Goal: Task Accomplishment & Management: Manage account settings

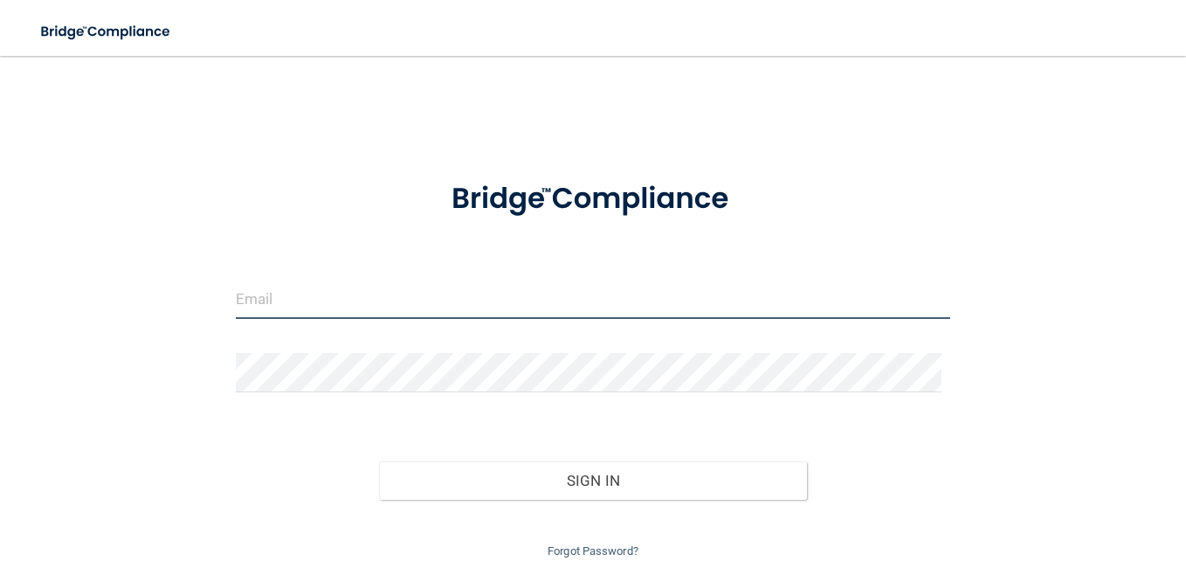
click at [455, 302] on input "email" at bounding box center [593, 298] width 714 height 39
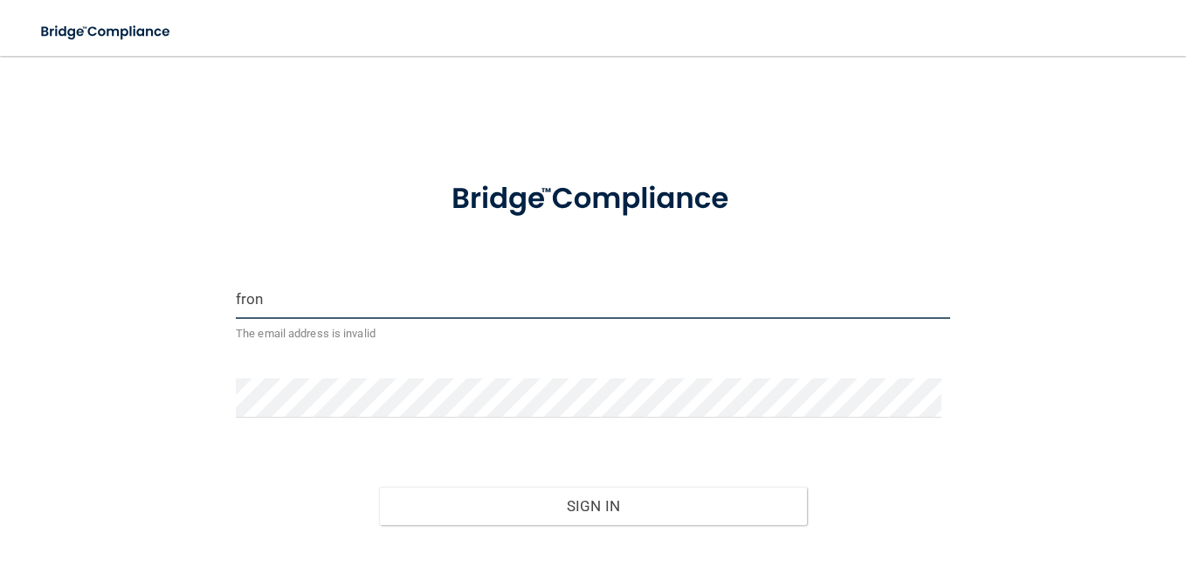
type input "[EMAIL_ADDRESS][DOMAIN_NAME]"
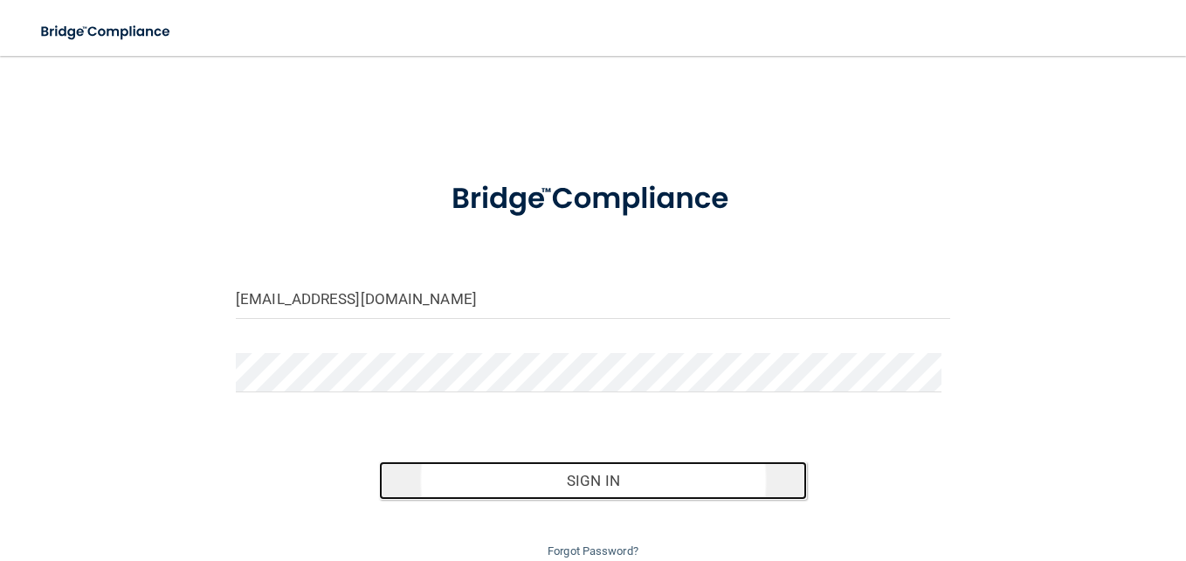
click at [652, 488] on button "Sign In" at bounding box center [593, 480] width 429 height 38
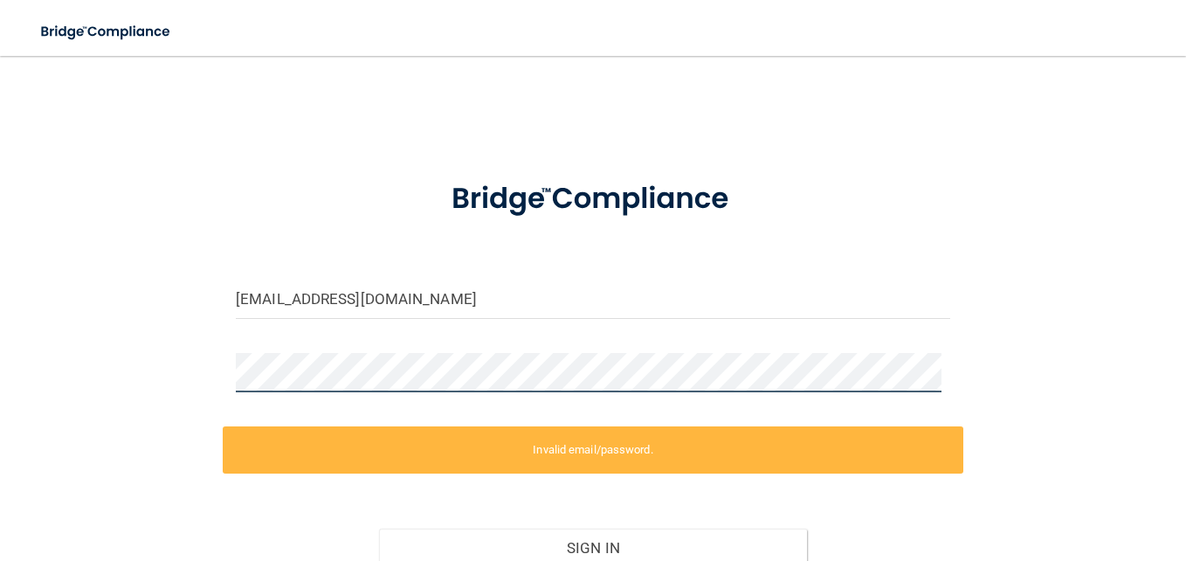
click at [0, 355] on html "Toggle navigation Manage My Enterprise Manage My Location [EMAIL_ADDRESS][DOMAI…" at bounding box center [593, 280] width 1186 height 561
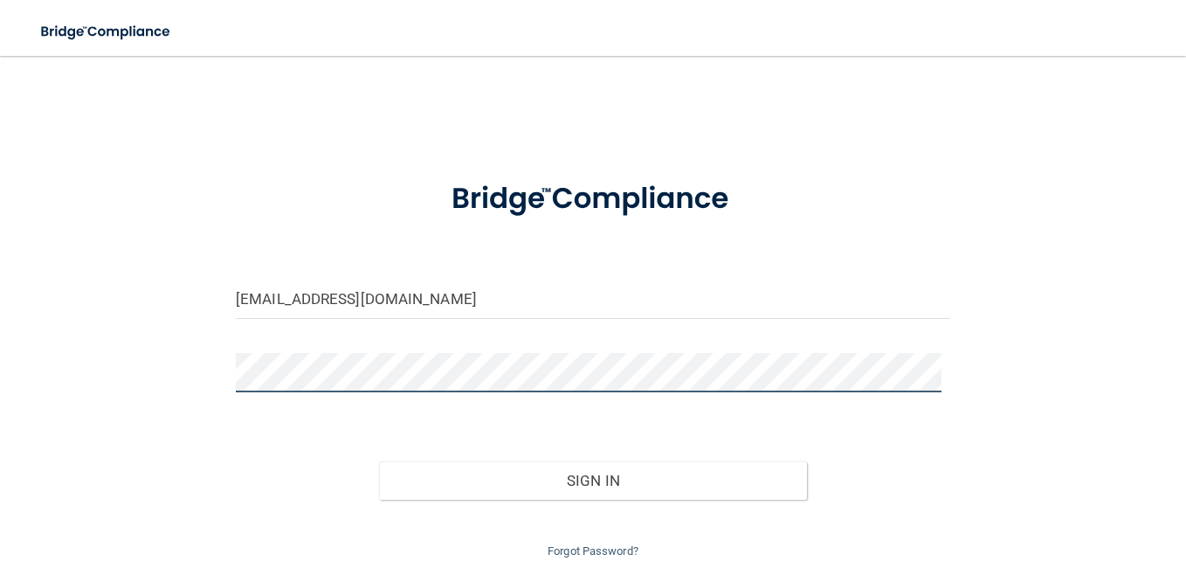
click at [379, 461] on button "Sign In" at bounding box center [593, 480] width 429 height 38
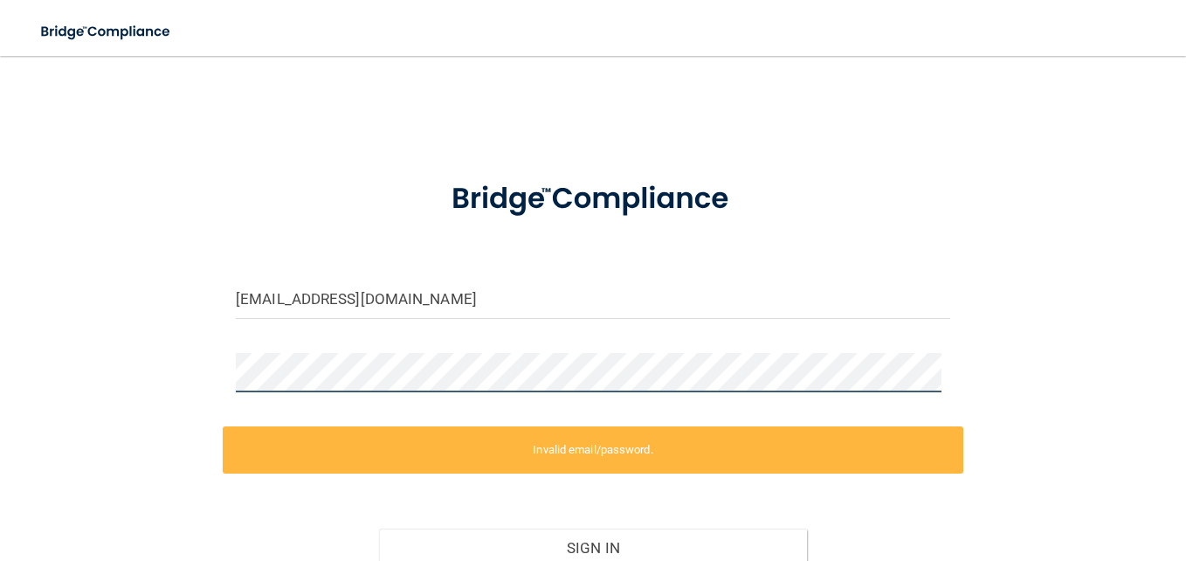
click at [35, 362] on div "[EMAIL_ADDRESS][DOMAIN_NAME] Invalid email/password. You don't have permission …" at bounding box center [593, 350] width 1116 height 555
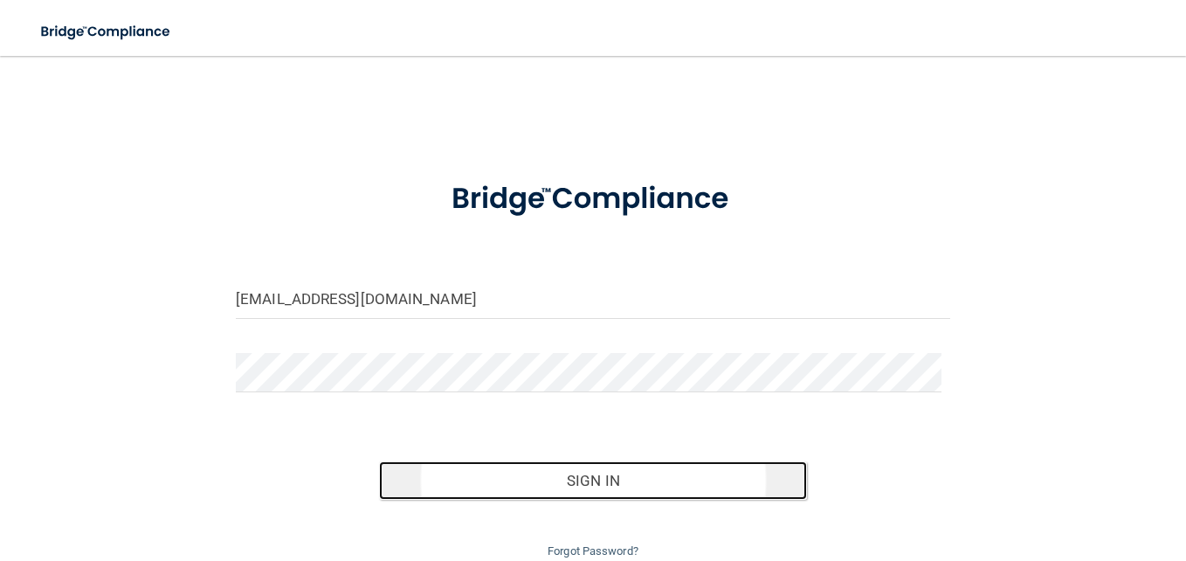
click at [732, 480] on button "Sign In" at bounding box center [593, 480] width 429 height 38
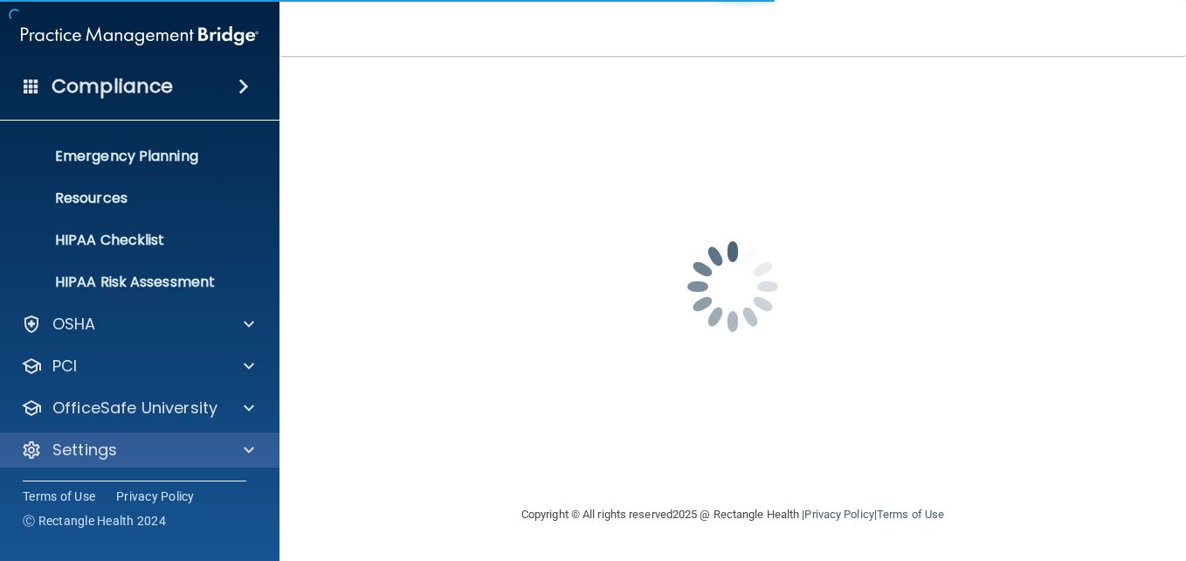
scroll to position [164, 0]
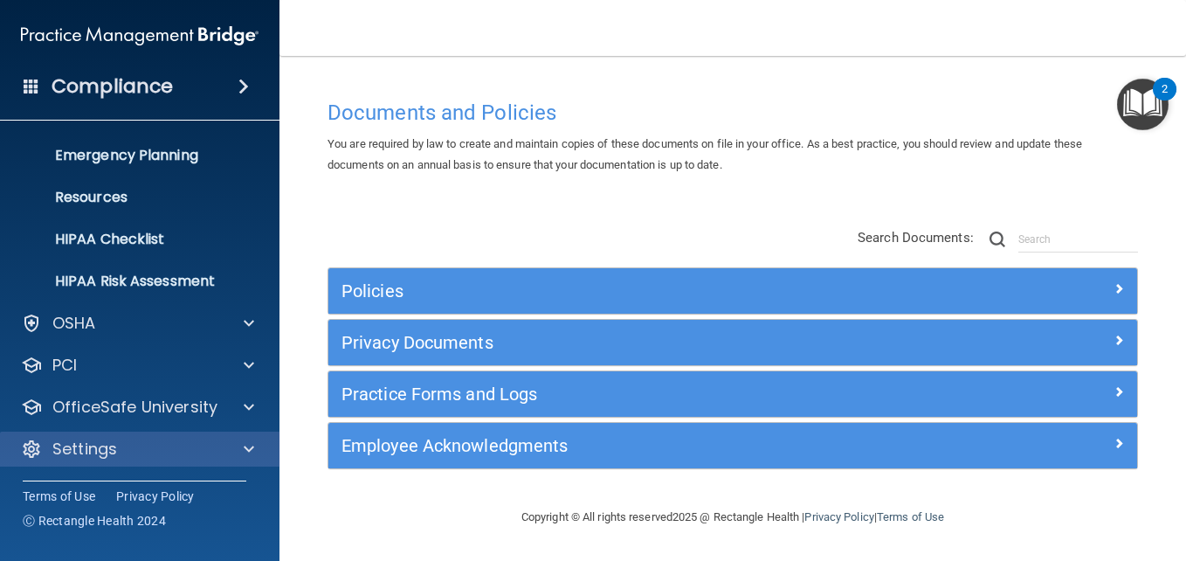
click at [180, 434] on div "Settings" at bounding box center [140, 448] width 280 height 35
click at [193, 441] on div "Settings" at bounding box center [116, 448] width 217 height 21
click at [258, 450] on div at bounding box center [246, 448] width 44 height 21
click at [180, 444] on div "Settings" at bounding box center [116, 448] width 217 height 21
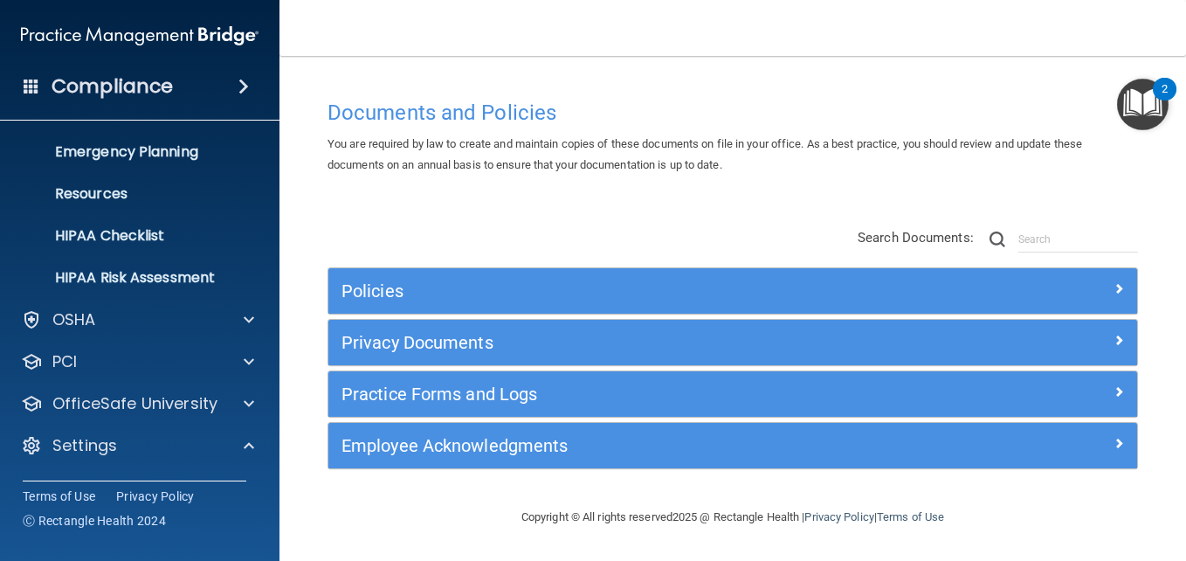
click at [104, 464] on ul "My Account My Users Services Sign Out" at bounding box center [141, 547] width 316 height 168
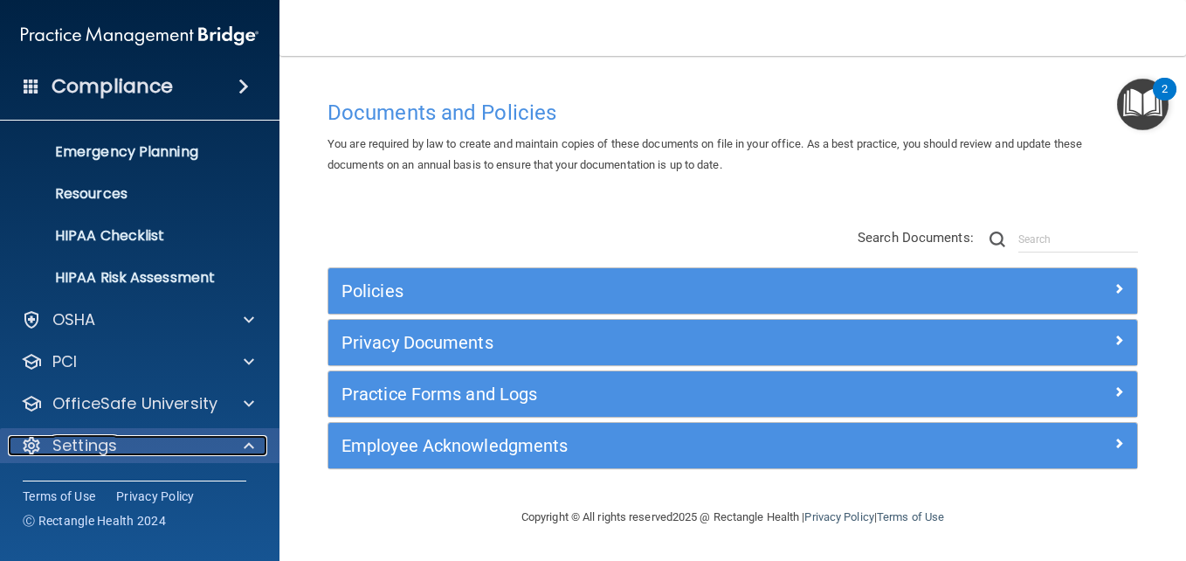
click at [114, 449] on p "Settings" at bounding box center [84, 445] width 65 height 21
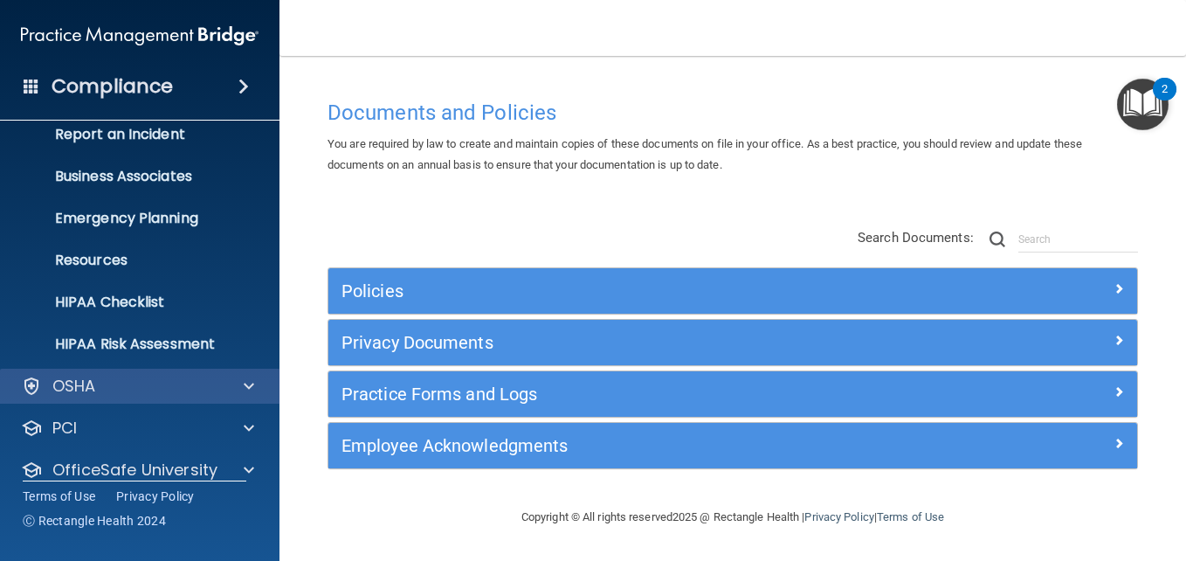
scroll to position [164, 0]
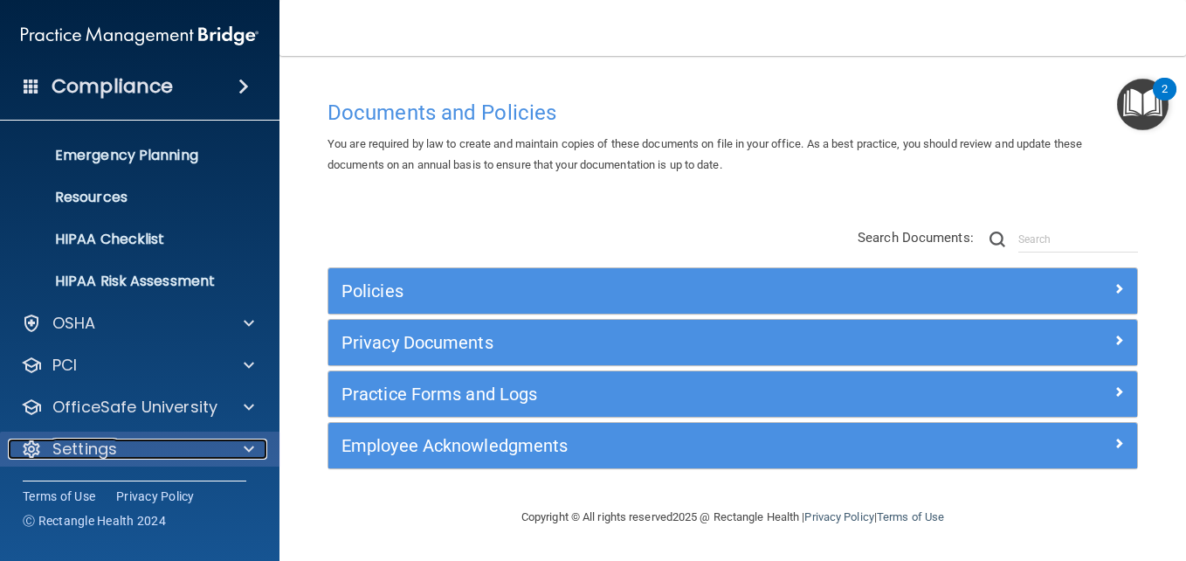
click at [250, 445] on span at bounding box center [249, 448] width 10 height 21
click at [251, 448] on span at bounding box center [249, 448] width 10 height 21
click at [69, 439] on p "Settings" at bounding box center [84, 448] width 65 height 21
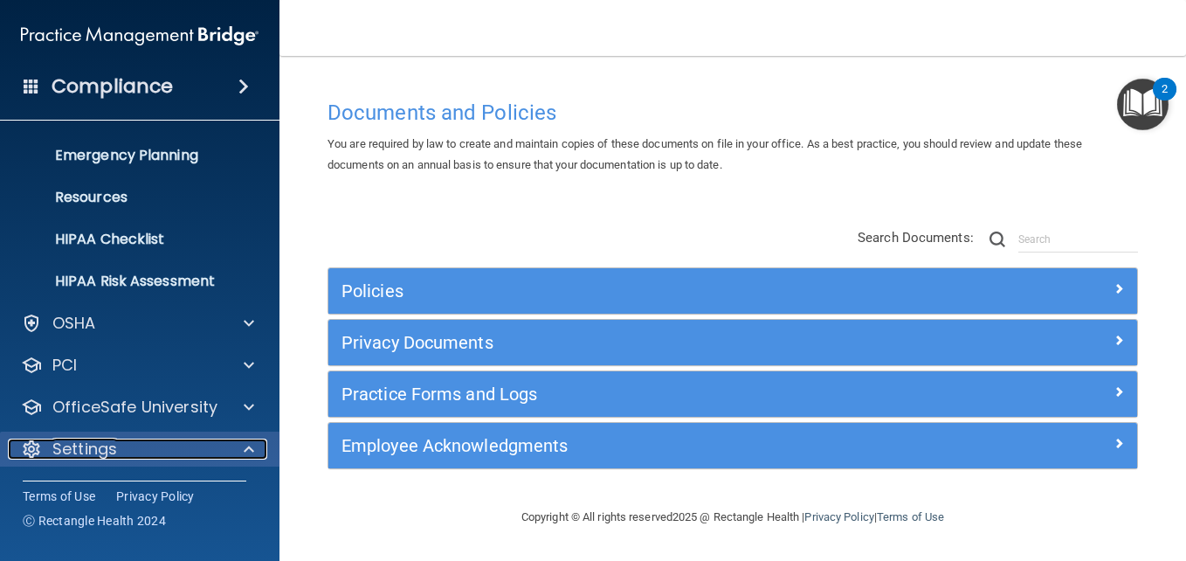
click at [69, 439] on p "Settings" at bounding box center [84, 448] width 65 height 21
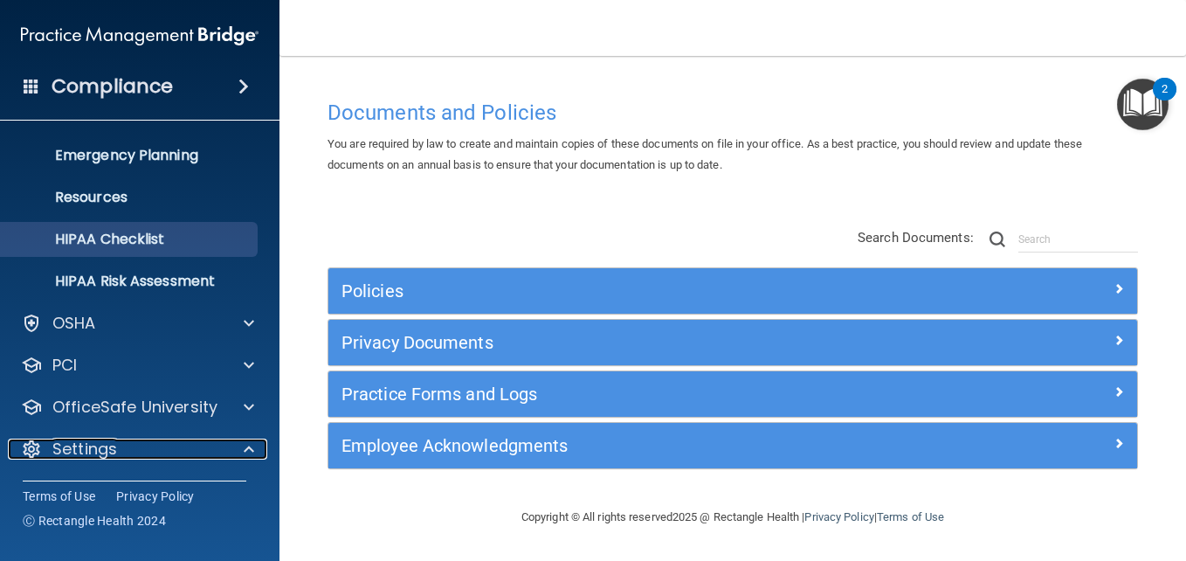
scroll to position [0, 0]
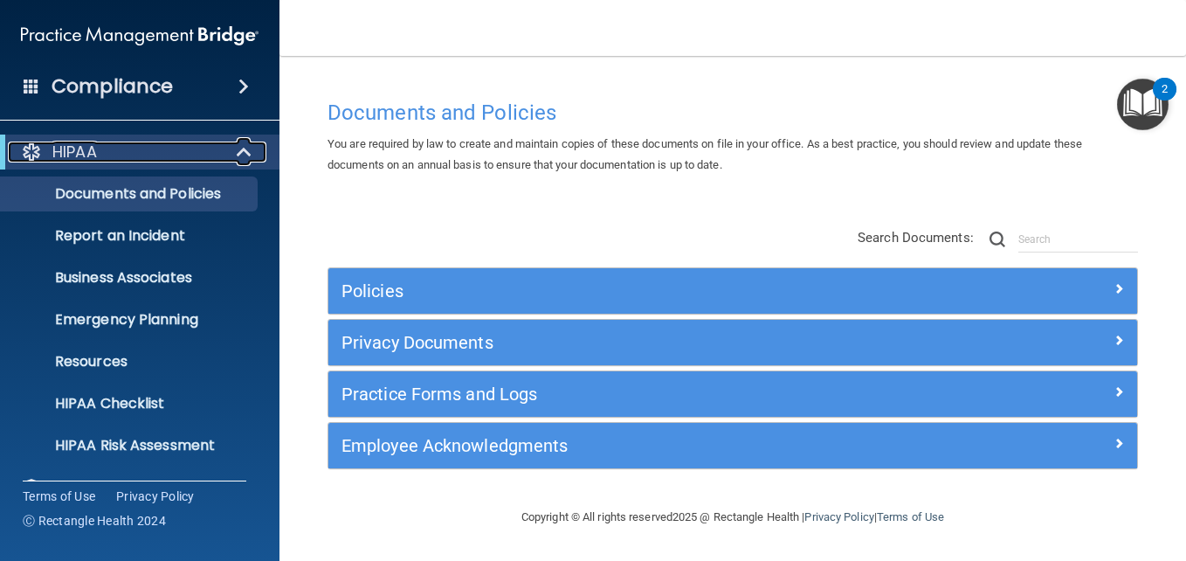
click at [155, 155] on div "HIPAA" at bounding box center [116, 151] width 216 height 21
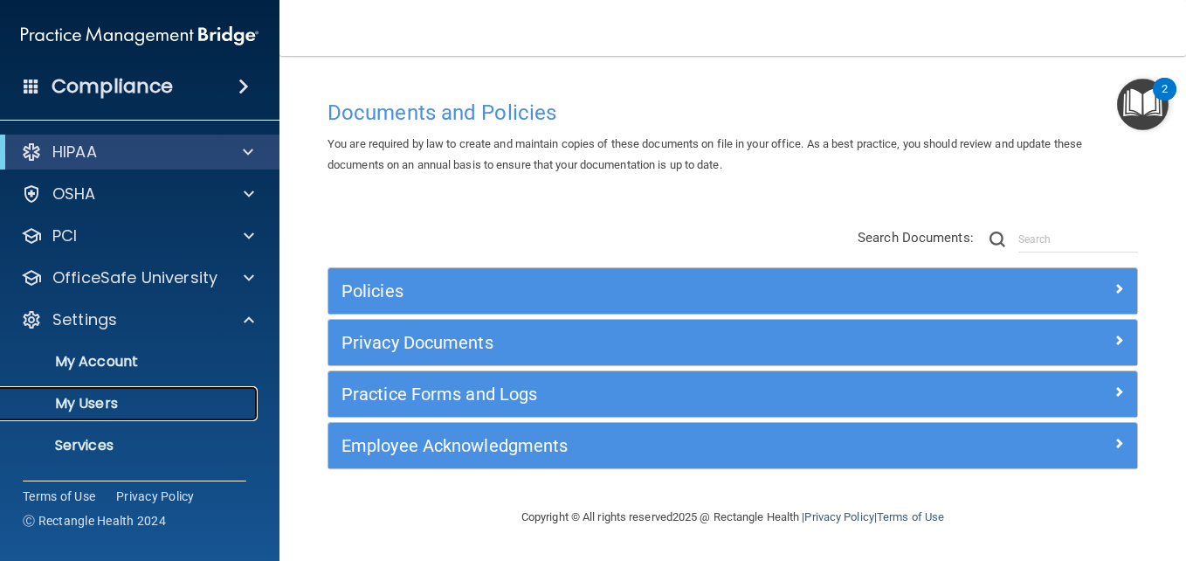
click at [138, 405] on p "My Users" at bounding box center [130, 403] width 238 height 17
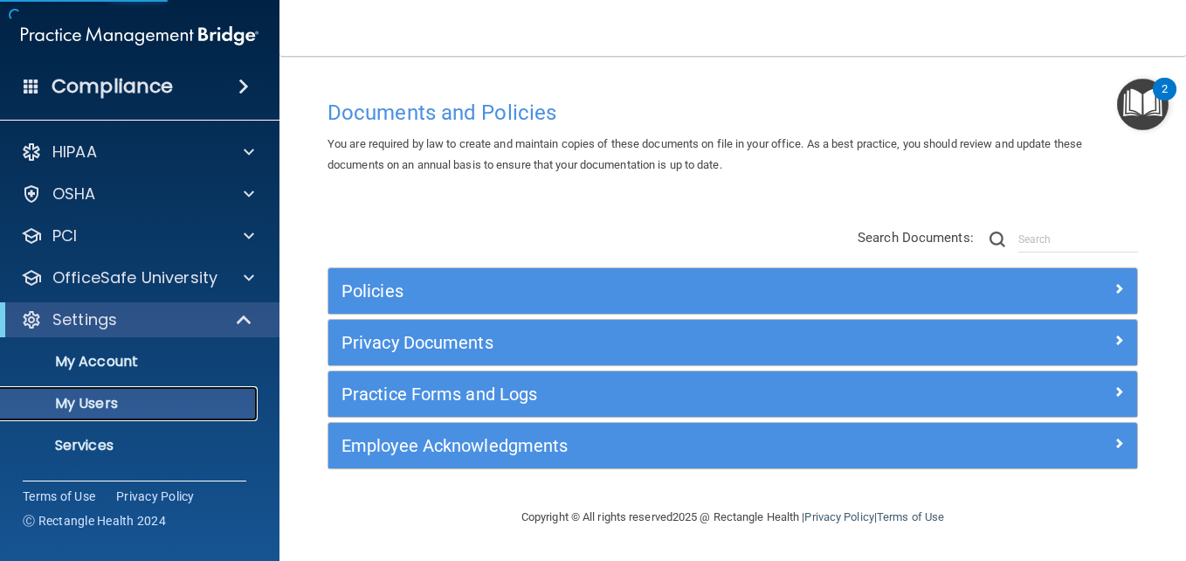
select select "20"
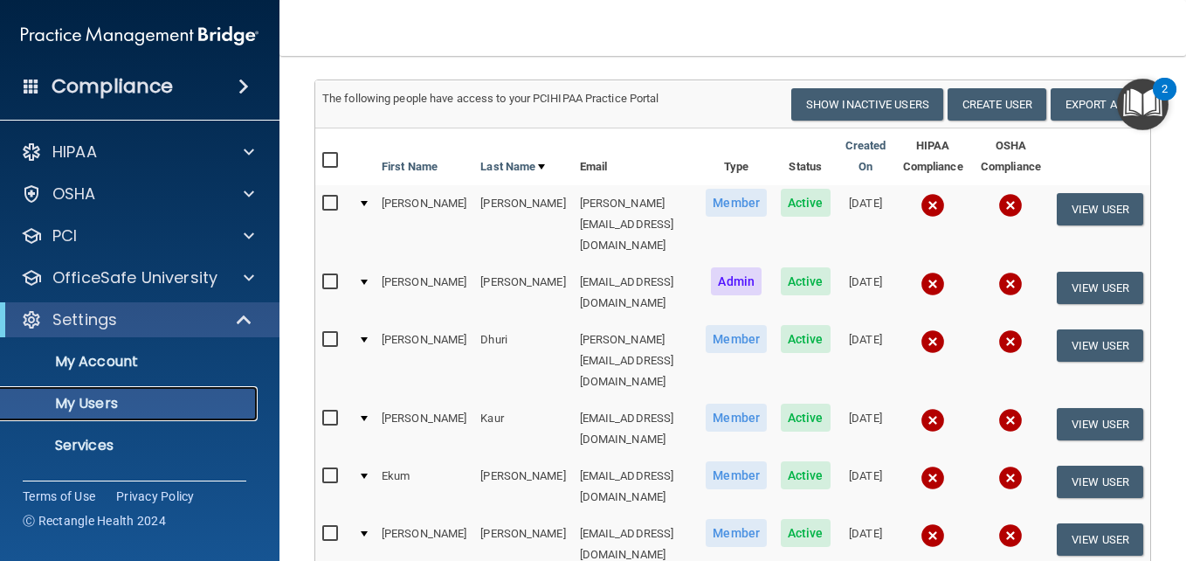
scroll to position [87, 0]
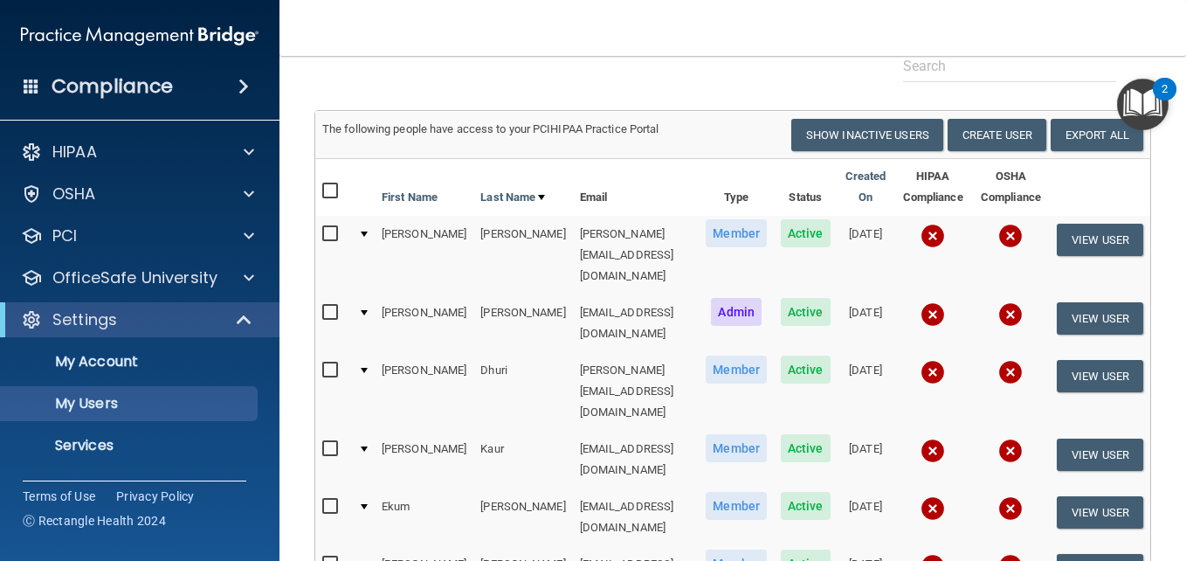
click at [329, 231] on input "checkbox" at bounding box center [332, 234] width 20 height 14
checkbox input "true"
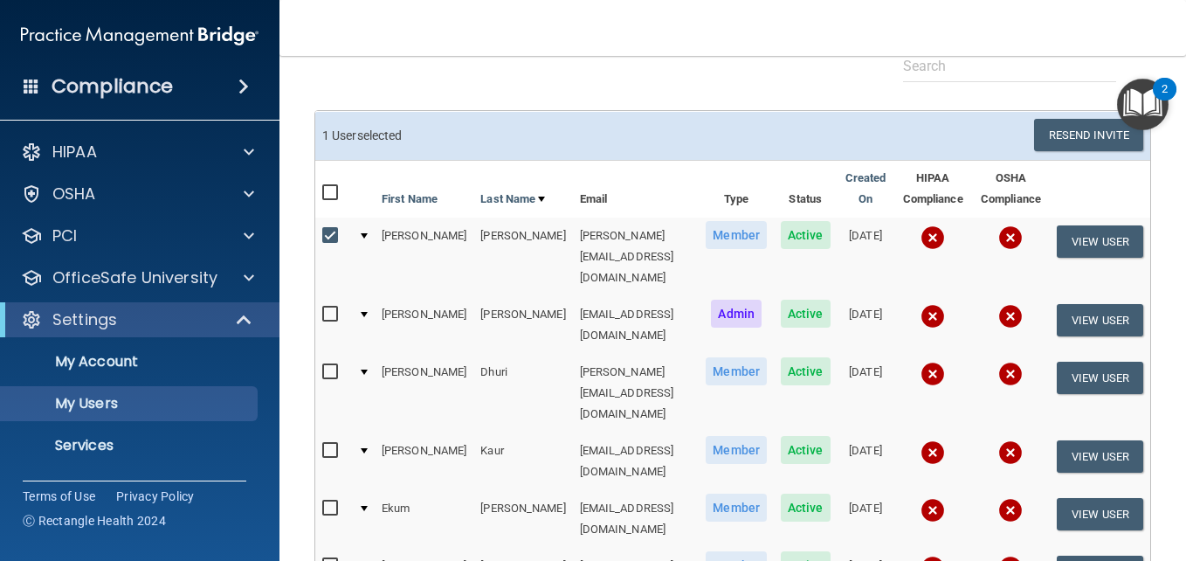
click at [330, 365] on input "checkbox" at bounding box center [332, 372] width 20 height 14
checkbox input "true"
click at [1098, 145] on button "Resend Invite" at bounding box center [1088, 135] width 109 height 32
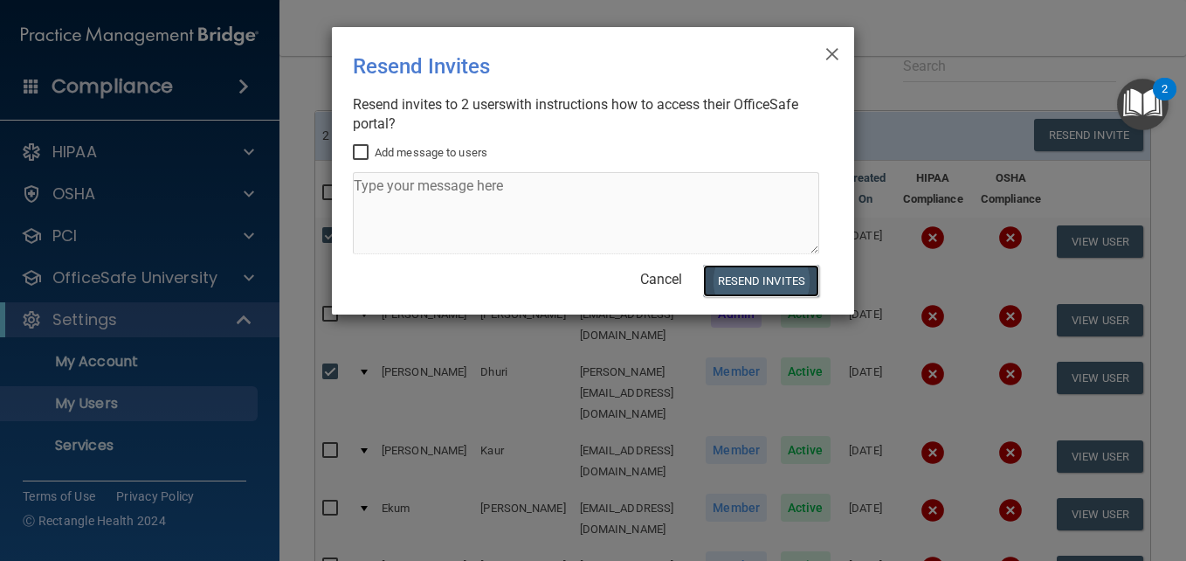
click at [750, 288] on button "Resend Invites" at bounding box center [761, 281] width 116 height 32
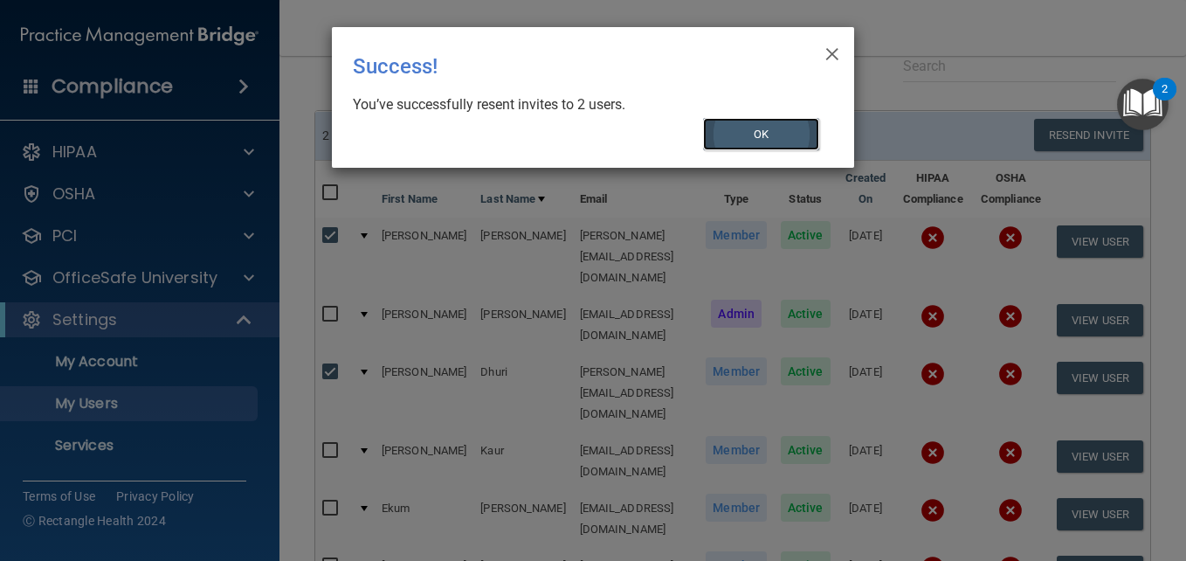
click at [785, 128] on button "OK" at bounding box center [761, 134] width 117 height 32
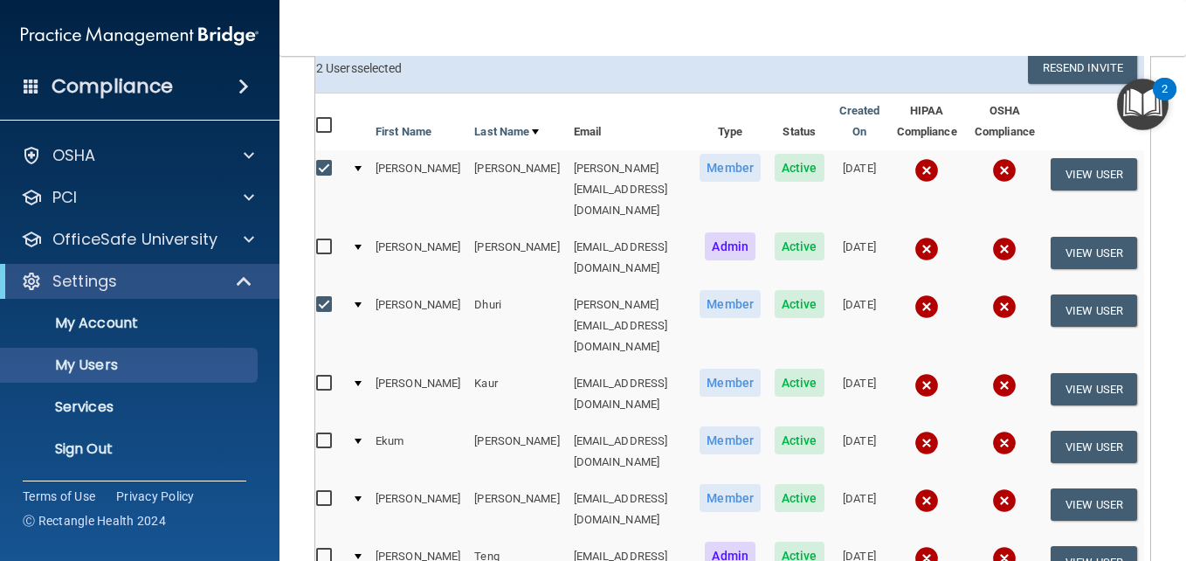
scroll to position [262, 0]
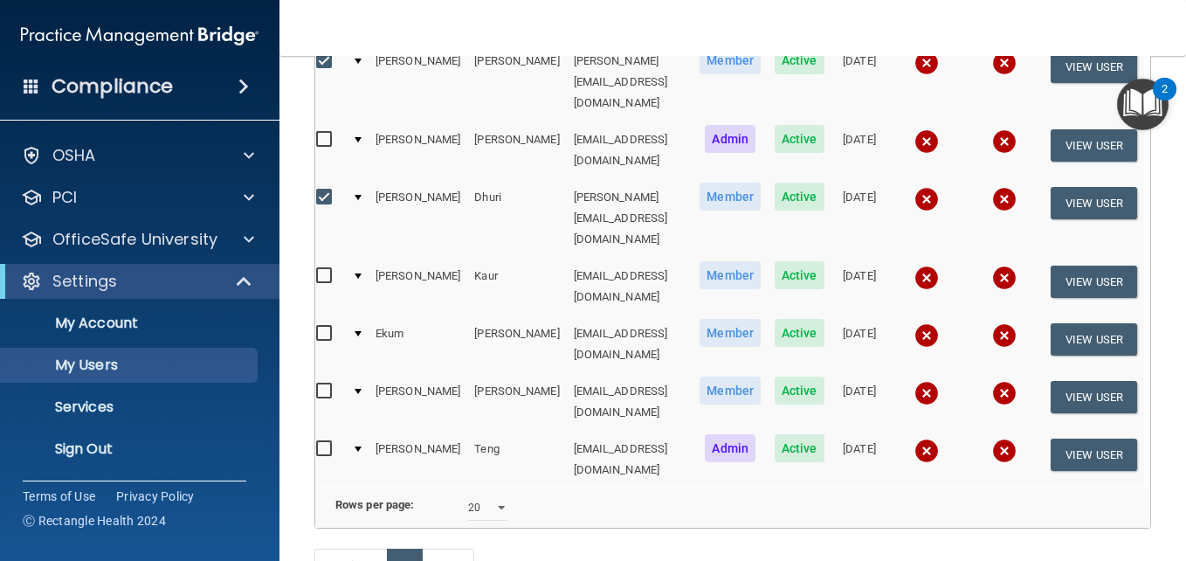
click at [317, 51] on nav "Toggle navigation [PERSON_NAME] [EMAIL_ADDRESS][DOMAIN_NAME] Manage My Enterpri…" at bounding box center [732, 28] width 907 height 56
click at [318, 62] on input "checkbox" at bounding box center [326, 61] width 20 height 14
checkbox input "false"
click at [324, 190] on input "checkbox" at bounding box center [326, 197] width 20 height 14
checkbox input "false"
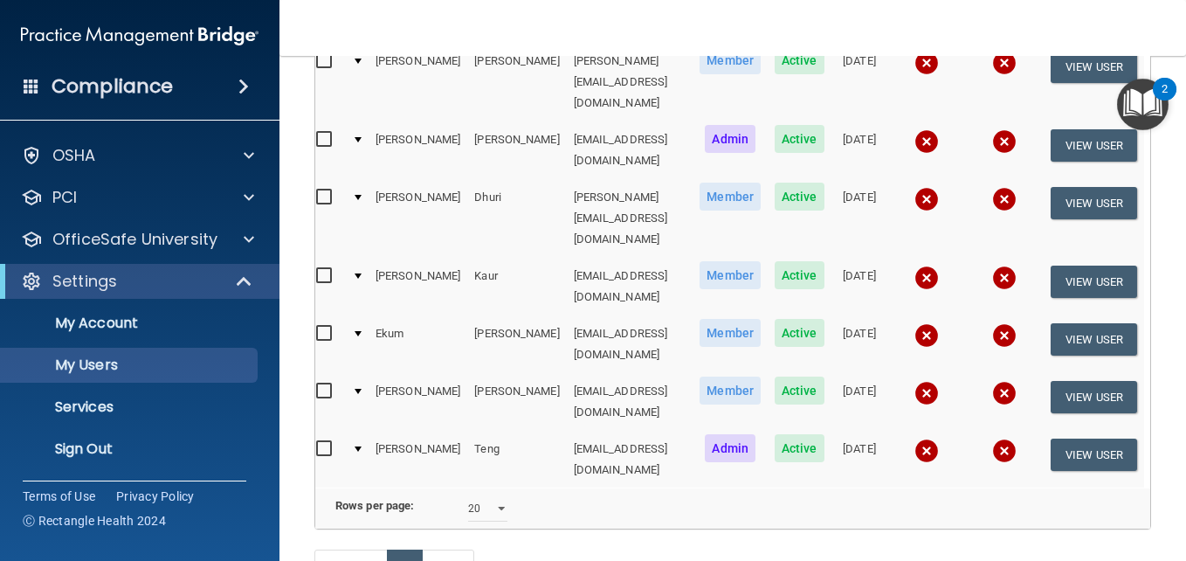
scroll to position [0, 0]
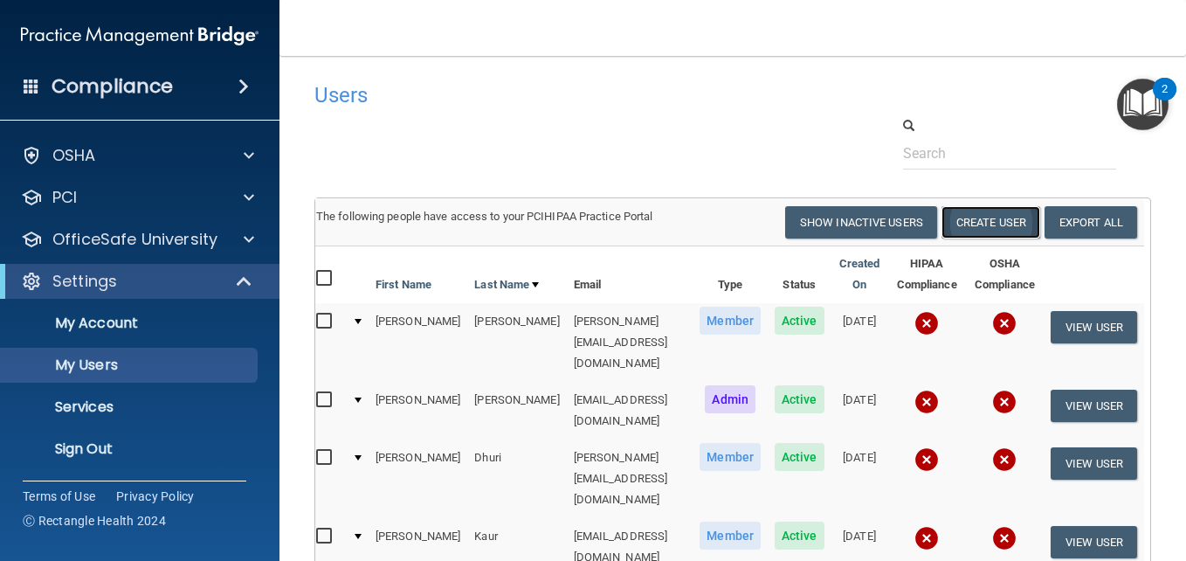
click at [964, 224] on button "Create User" at bounding box center [990, 222] width 99 height 32
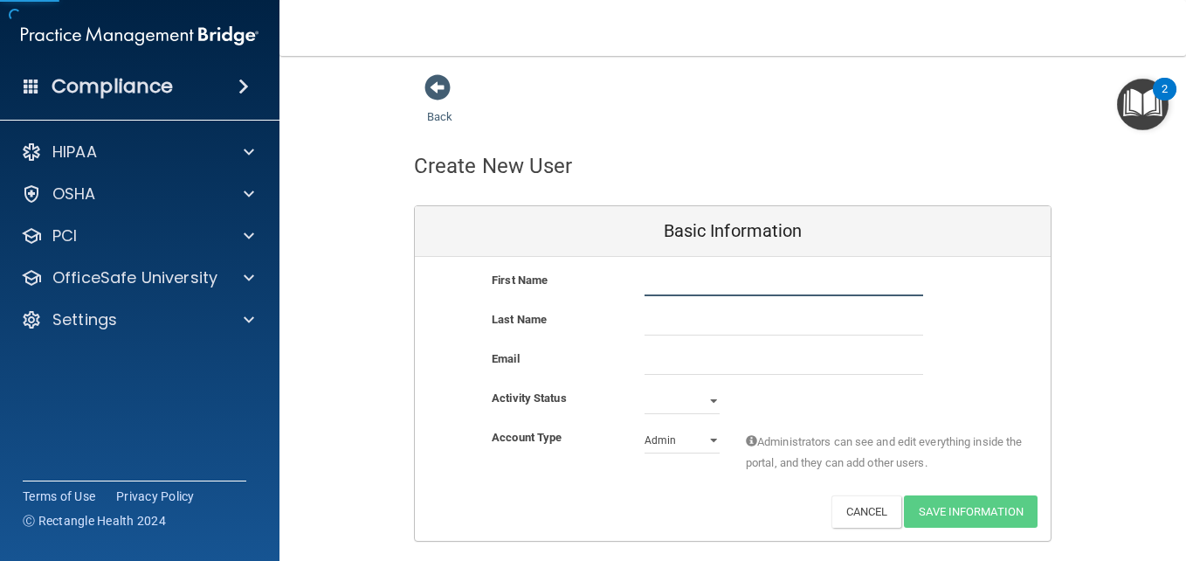
click at [695, 281] on input "text" at bounding box center [784, 283] width 279 height 26
type input "[PERSON_NAME]"
type input "Pawar"
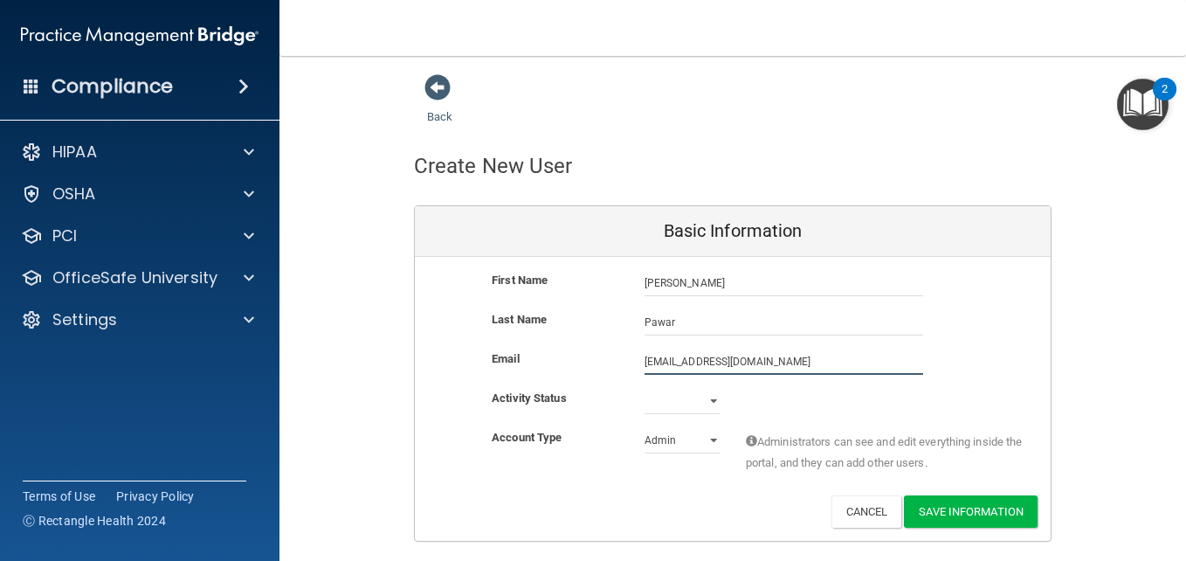
click at [787, 364] on input "[EMAIL_ADDRESS][DOMAIN_NAME]" at bounding box center [784, 361] width 279 height 26
drag, startPoint x: 798, startPoint y: 363, endPoint x: 433, endPoint y: 320, distance: 367.7
click at [437, 322] on div "First Name [PERSON_NAME] [PERSON_NAME] Last Name [PERSON_NAME] Email [EMAIL_ADD…" at bounding box center [733, 399] width 636 height 284
type input "[EMAIL_ADDRESS][DOMAIN_NAME]"
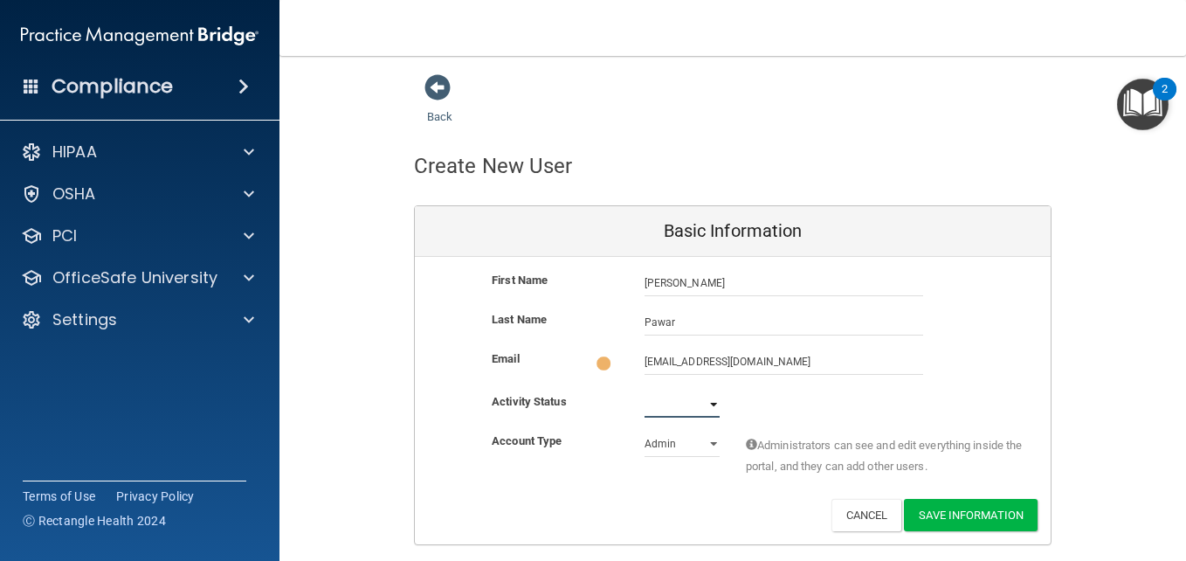
click at [701, 404] on select "Active Inactive" at bounding box center [682, 404] width 75 height 26
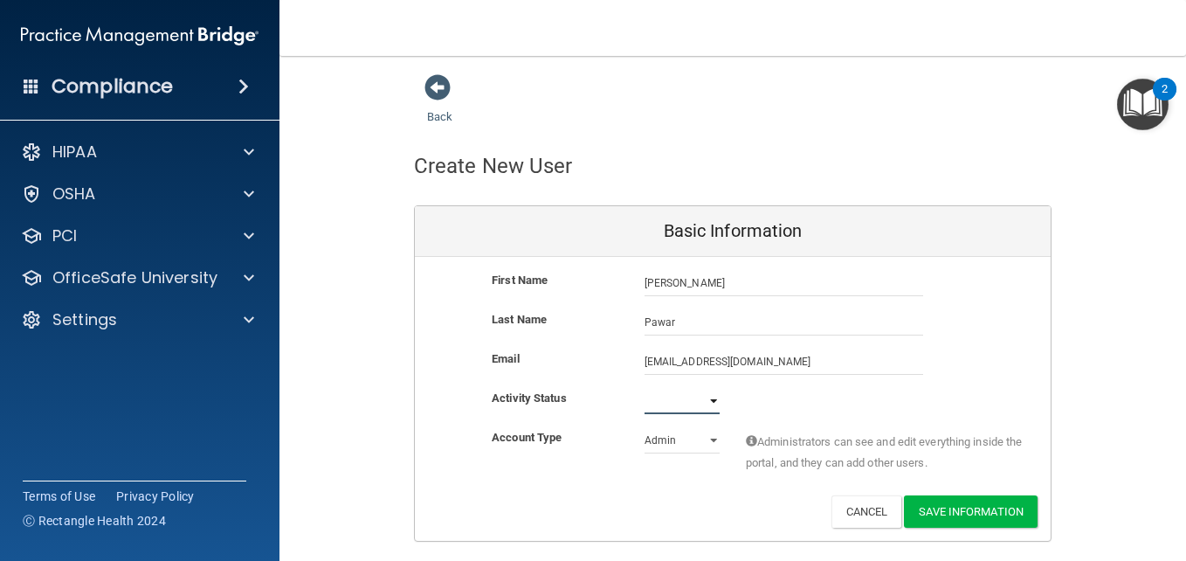
select select "active"
click at [645, 388] on select "Active Inactive" at bounding box center [682, 401] width 75 height 26
click at [700, 493] on div "Account Type Practice Admin Admin Member Financial Institution Business Associa…" at bounding box center [733, 461] width 636 height 68
click at [971, 511] on button "Save Information" at bounding box center [971, 511] width 134 height 32
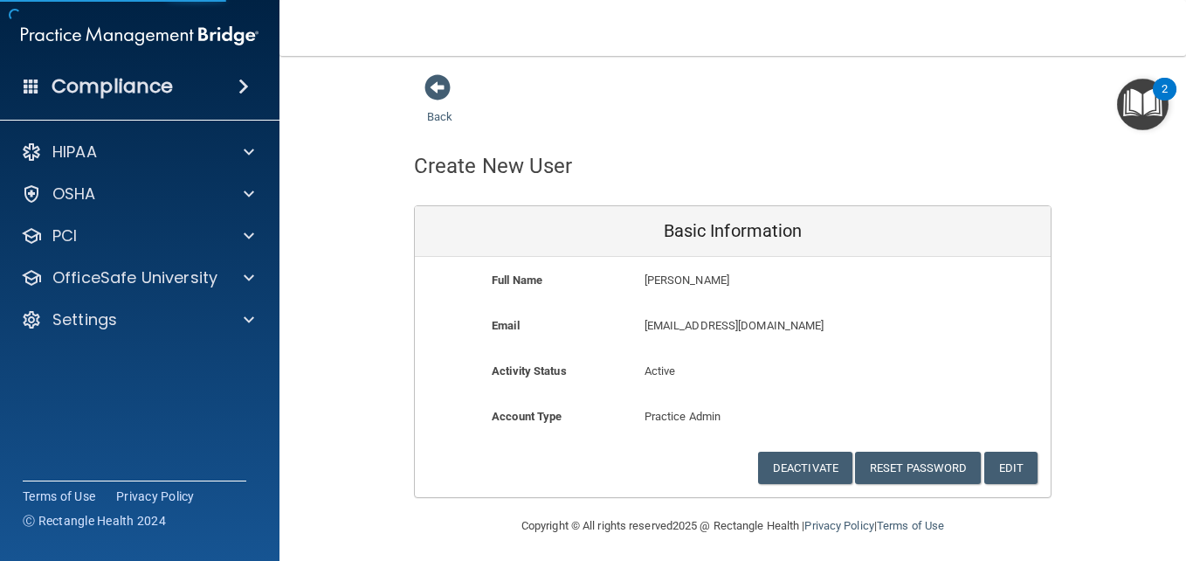
click at [1108, 399] on div "Back Create New User Basic Information Full Name [PERSON_NAME] [PERSON_NAME] La…" at bounding box center [732, 285] width 837 height 424
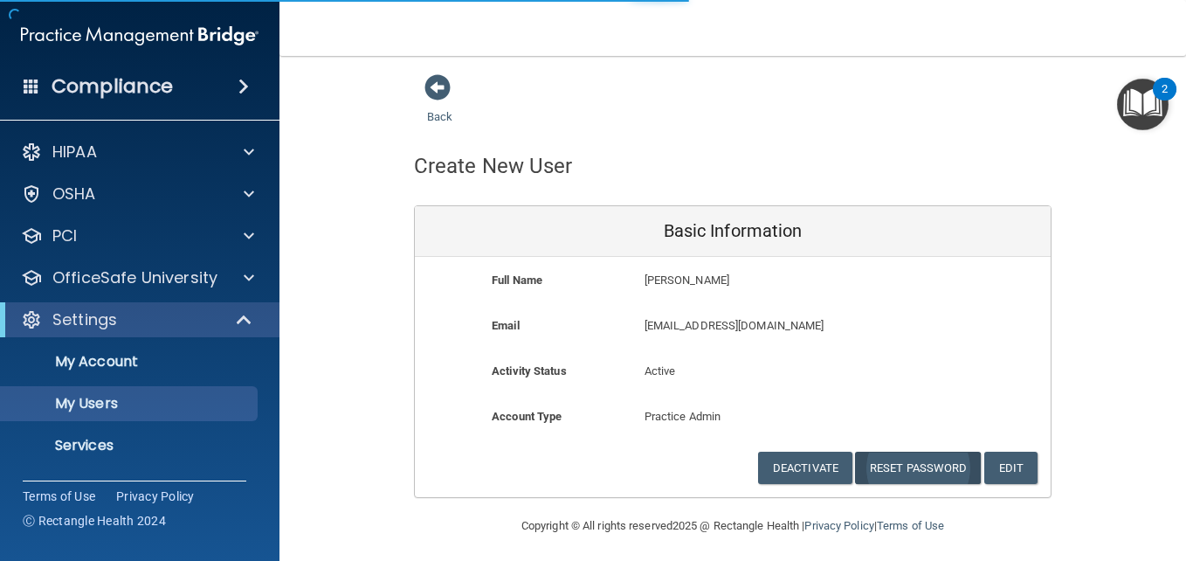
select select "20"
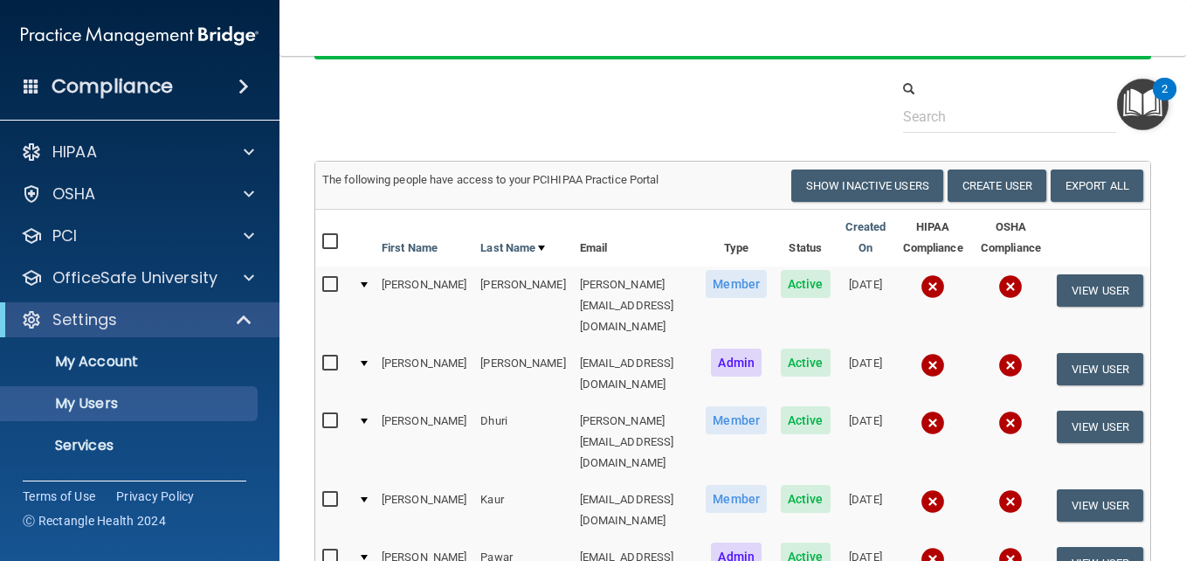
scroll to position [87, 0]
